Goal: Information Seeking & Learning: Learn about a topic

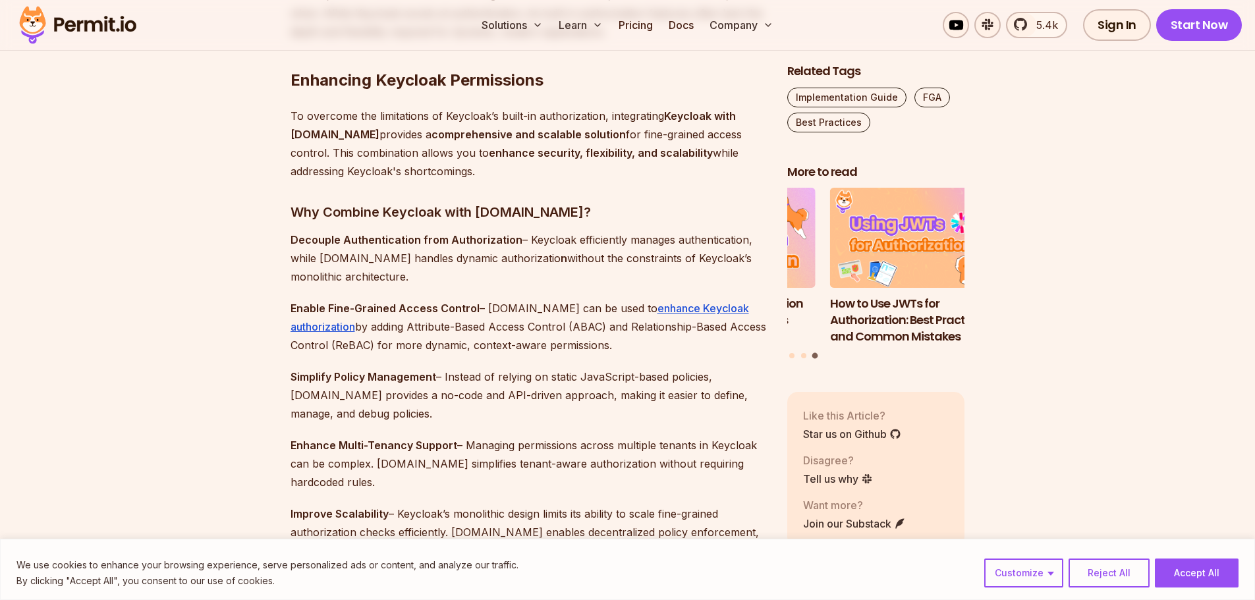
scroll to position [3512, 0]
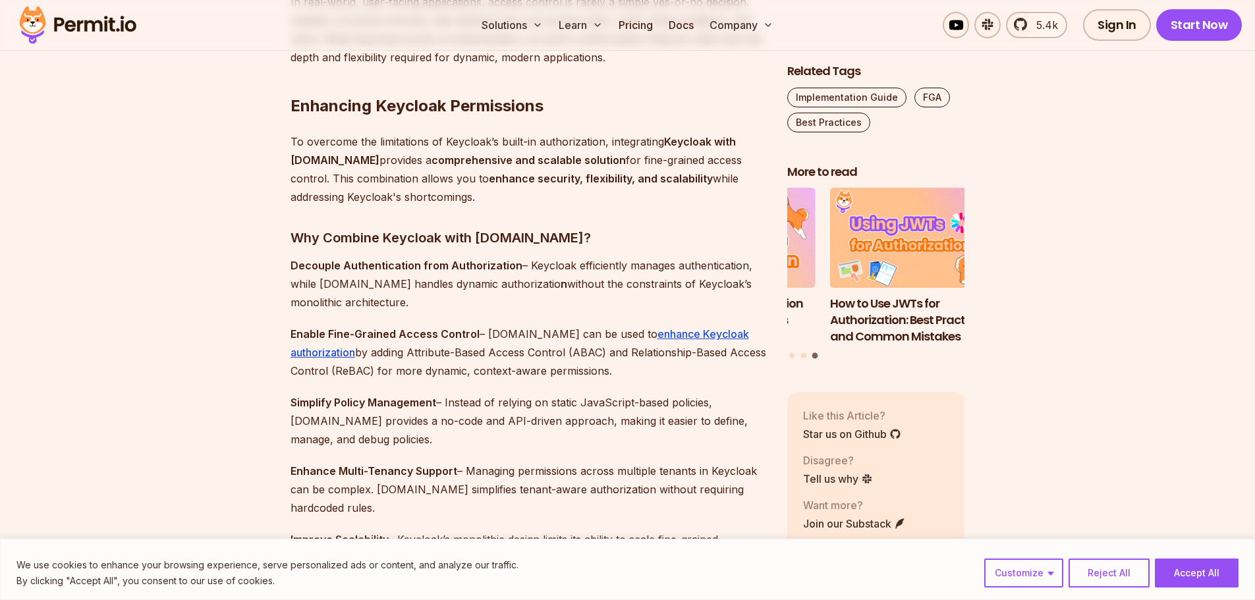
drag, startPoint x: 1242, startPoint y: 358, endPoint x: 1232, endPoint y: 308, distance: 50.9
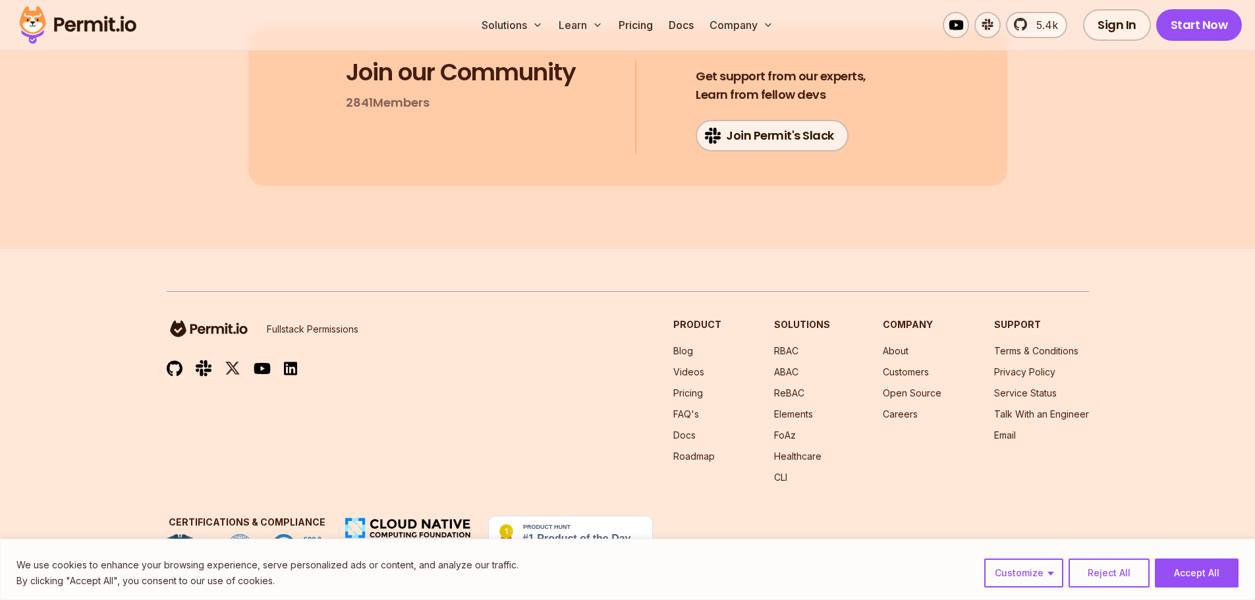
scroll to position [1646, 0]
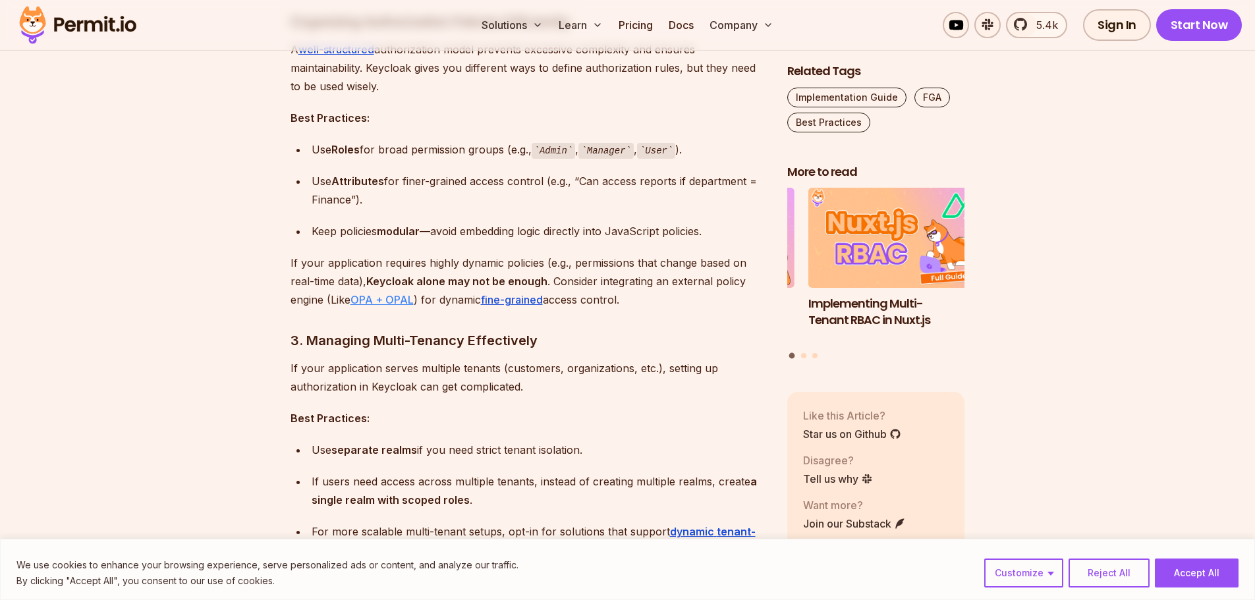
click at [362, 299] on link "OPA + OPAL" at bounding box center [382, 299] width 63 height 13
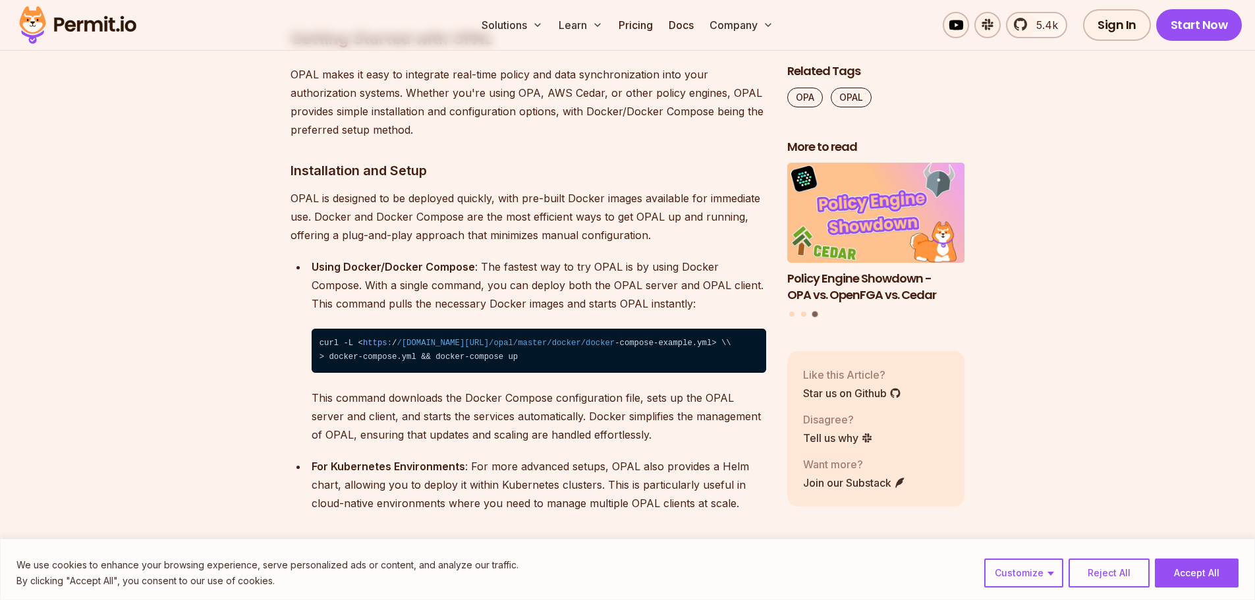
scroll to position [6838, 0]
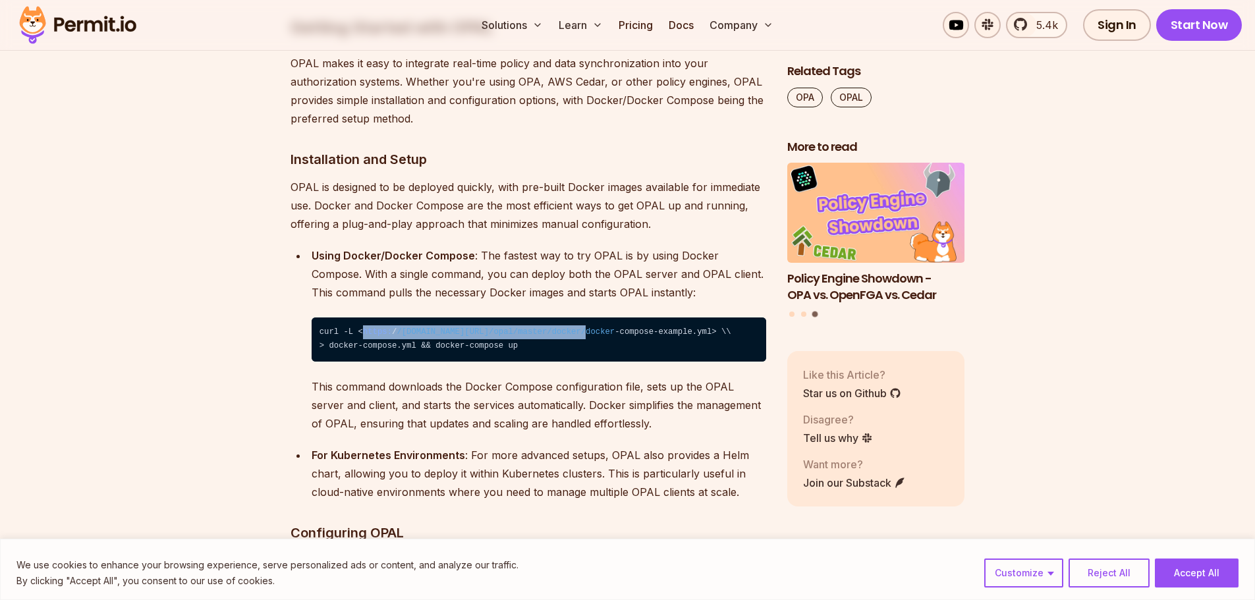
drag, startPoint x: 358, startPoint y: 277, endPoint x: 634, endPoint y: 278, distance: 276.1
click at [634, 318] on code "curl -L < https: / /[DOMAIN_NAME][URL] /opal/master /docker/docker -compose-exa…" at bounding box center [539, 340] width 455 height 44
copy code "https: / /[DOMAIN_NAME][URL] /opal/master /docker/"
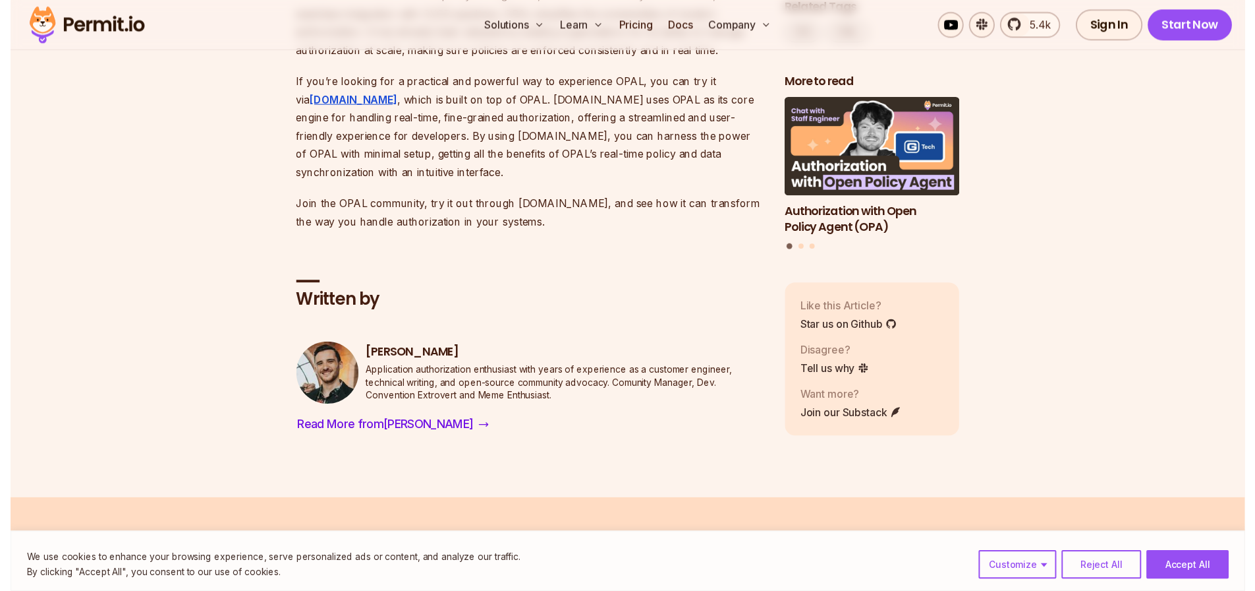
scroll to position [8104, 0]
